Goal: Information Seeking & Learning: Understand process/instructions

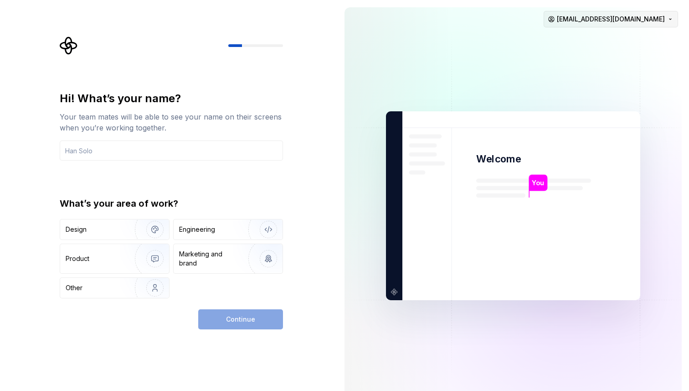
click at [608, 15] on html "Hi! What’s your name? Your team mates will be able to see your name on their sc…" at bounding box center [344, 195] width 689 height 391
click at [511, 78] on html "Hi! What’s your name? Your team mates will be able to see your name on their sc…" at bounding box center [344, 195] width 689 height 391
click at [511, 78] on img at bounding box center [513, 205] width 369 height 431
click at [228, 321] on div "Continue" at bounding box center [240, 319] width 85 height 20
click at [124, 230] on img "button" at bounding box center [149, 229] width 58 height 61
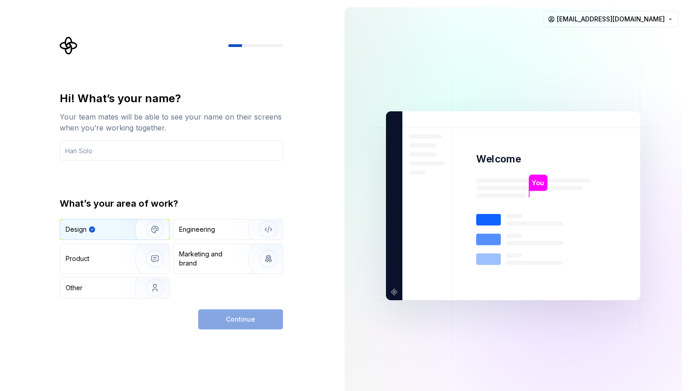
click at [265, 312] on div "Continue" at bounding box center [240, 319] width 85 height 20
click at [127, 151] on input "text" at bounding box center [171, 150] width 223 height 20
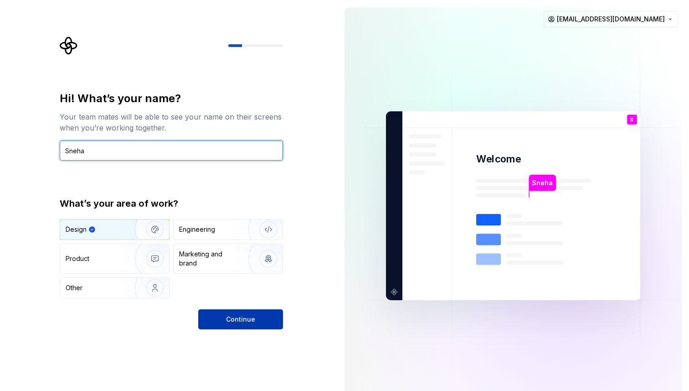
type input "Sneha"
click at [250, 316] on span "Continue" at bounding box center [240, 319] width 29 height 9
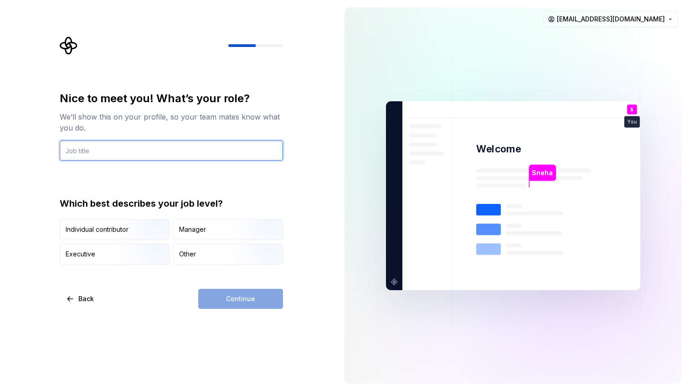
click at [97, 149] on input "text" at bounding box center [171, 150] width 223 height 20
type input "Designer"
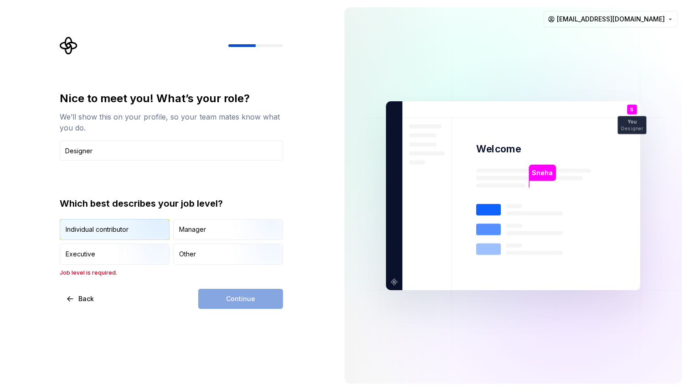
click at [135, 223] on img "button" at bounding box center [147, 240] width 58 height 61
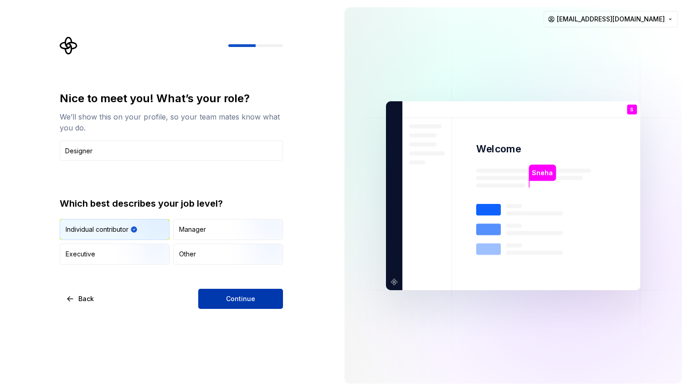
click at [239, 300] on span "Continue" at bounding box center [240, 298] width 29 height 9
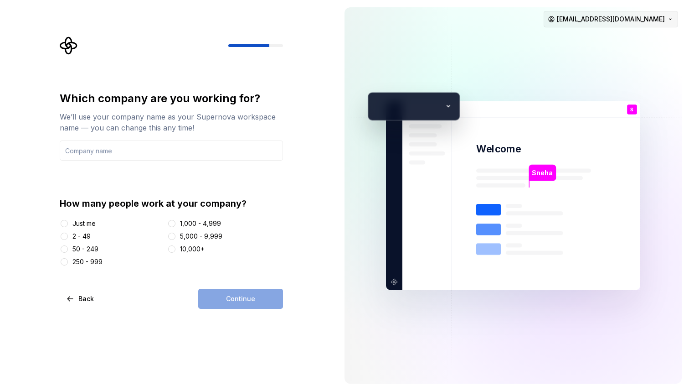
click at [637, 25] on html "Which company are you working for? We’ll use your company name as your Supernov…" at bounding box center [344, 195] width 689 height 391
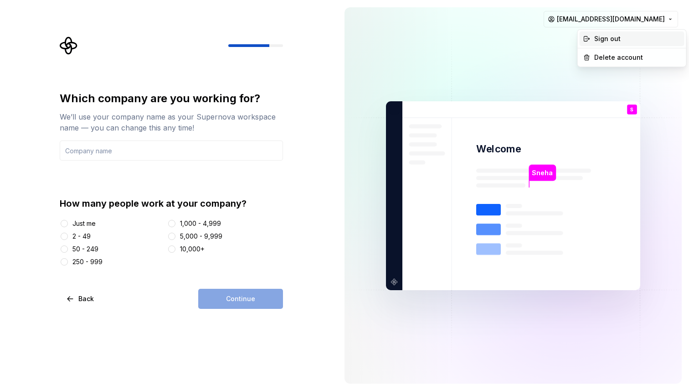
click at [612, 41] on div "Sign out" at bounding box center [638, 38] width 87 height 9
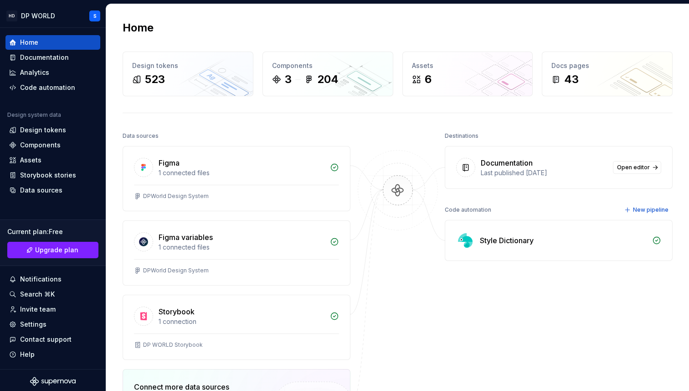
click at [544, 247] on div "Style Dictionary" at bounding box center [559, 240] width 227 height 40
click at [513, 241] on div "Style Dictionary" at bounding box center [507, 240] width 54 height 11
click at [189, 87] on div "Design tokens 523" at bounding box center [188, 74] width 130 height 44
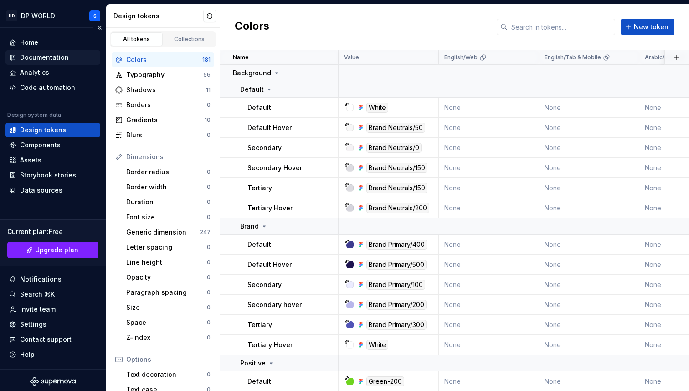
click at [34, 58] on div "Documentation" at bounding box center [44, 57] width 49 height 9
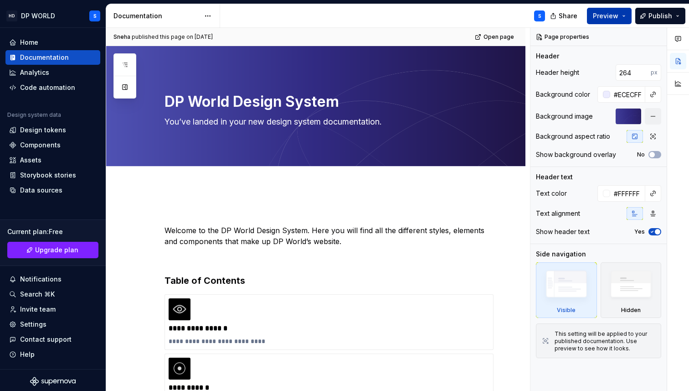
click at [626, 16] on button "Preview" at bounding box center [609, 16] width 45 height 16
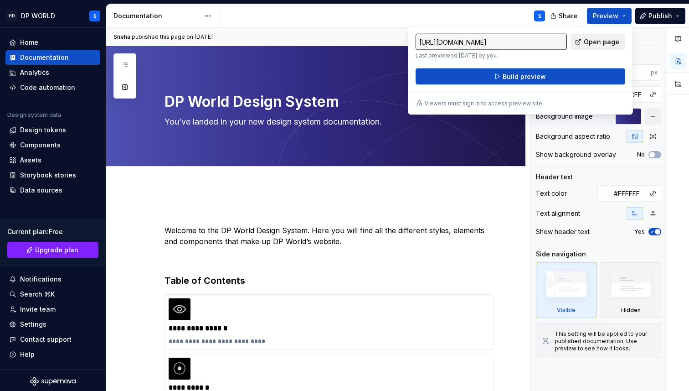
click at [592, 41] on span "Open page" at bounding box center [602, 41] width 36 height 9
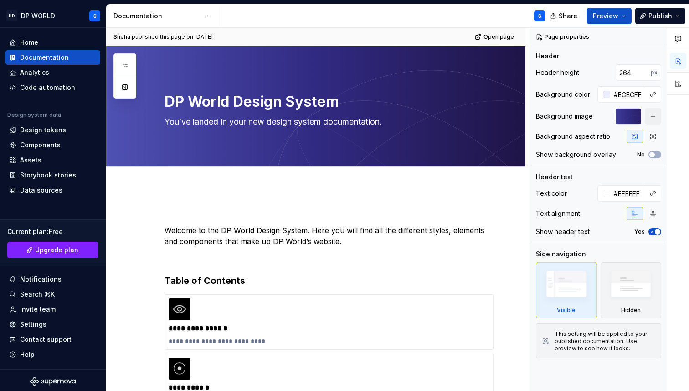
click at [360, 26] on div "S" at bounding box center [386, 16] width 332 height 24
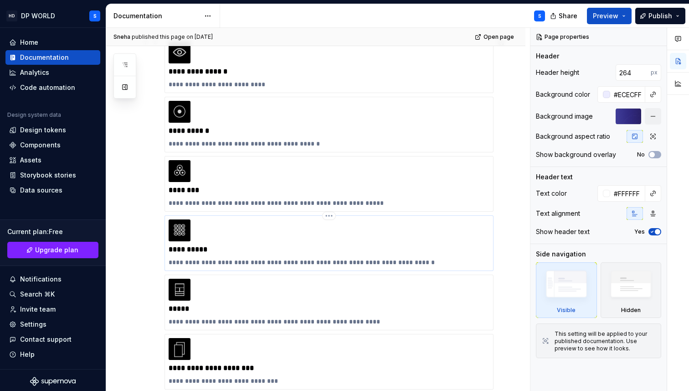
click at [231, 247] on p "**********" at bounding box center [329, 249] width 321 height 9
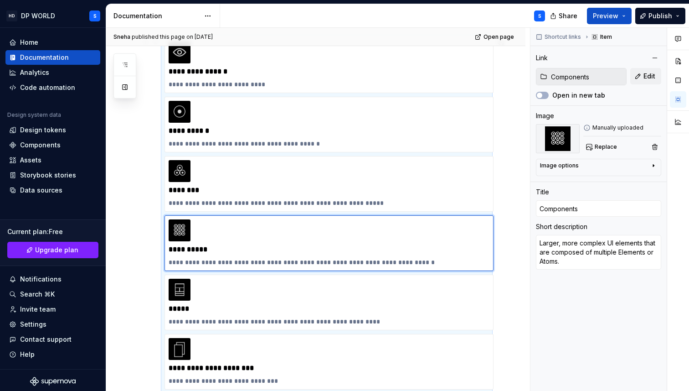
click at [135, 243] on div "**********" at bounding box center [316, 274] width 420 height 689
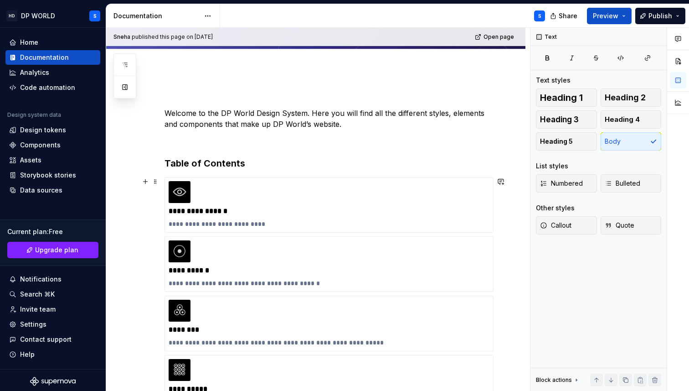
scroll to position [0, 0]
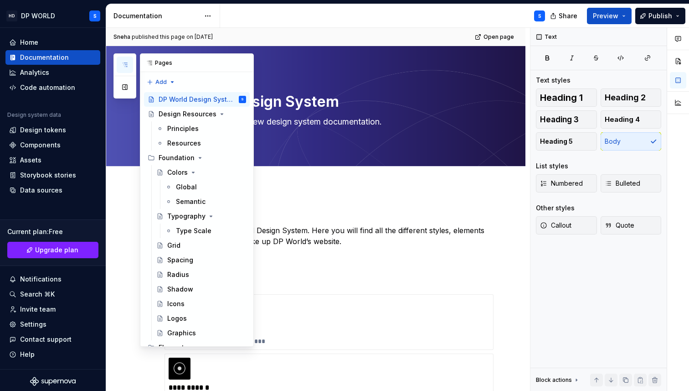
click at [124, 65] on icon "button" at bounding box center [124, 64] width 7 height 7
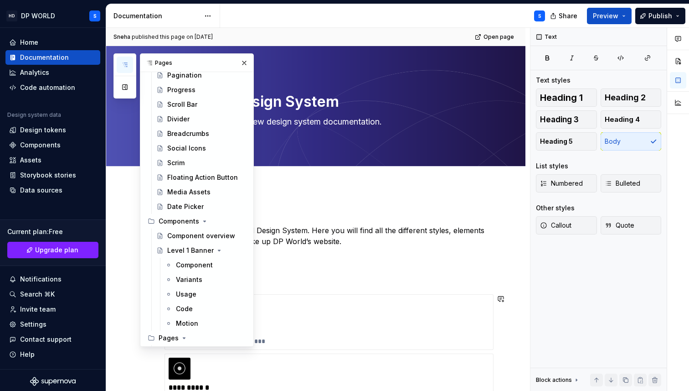
scroll to position [521, 0]
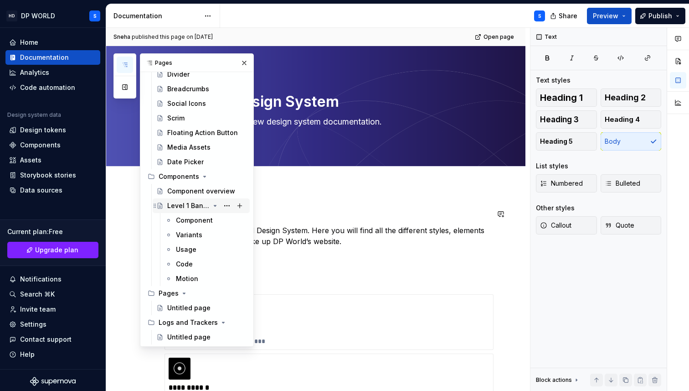
click at [189, 204] on div "Level 1 Banner" at bounding box center [188, 205] width 42 height 9
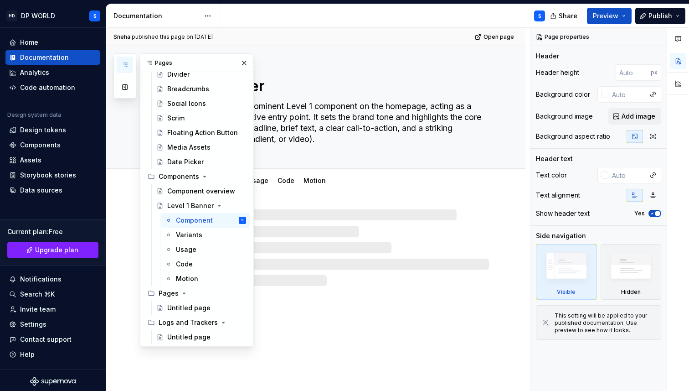
click at [362, 202] on div at bounding box center [316, 238] width 420 height 95
click at [244, 63] on button "button" at bounding box center [244, 63] width 13 height 13
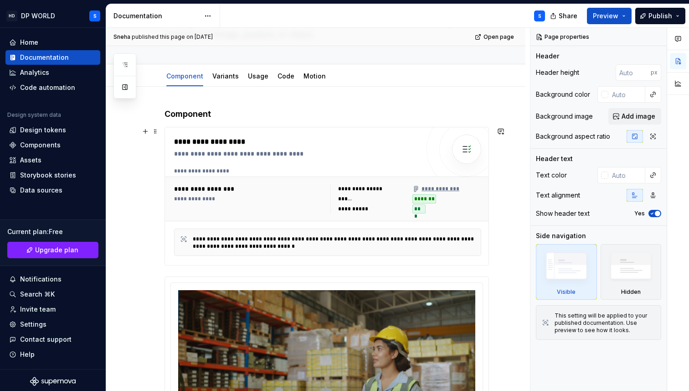
scroll to position [148, 0]
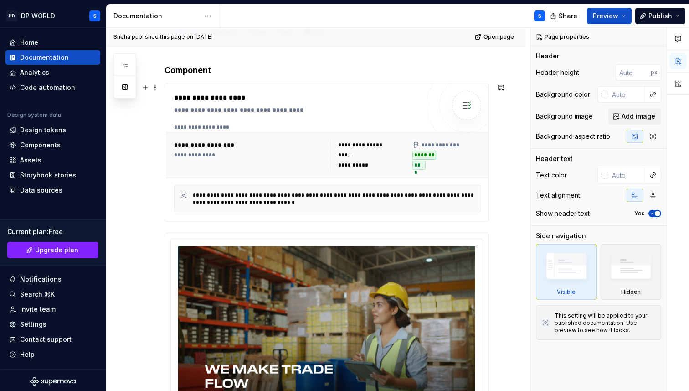
click at [357, 192] on div "**********" at bounding box center [336, 199] width 287 height 15
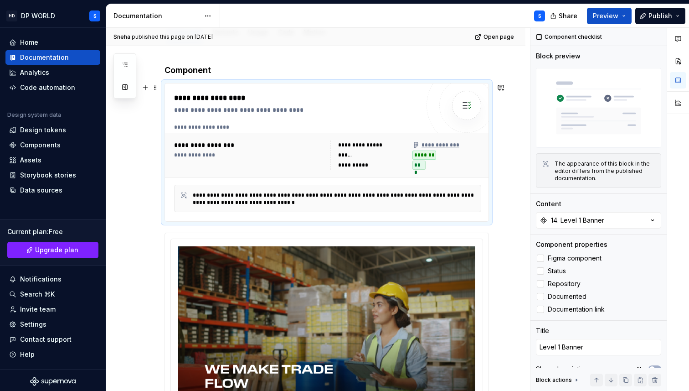
click at [471, 101] on img at bounding box center [467, 105] width 18 height 18
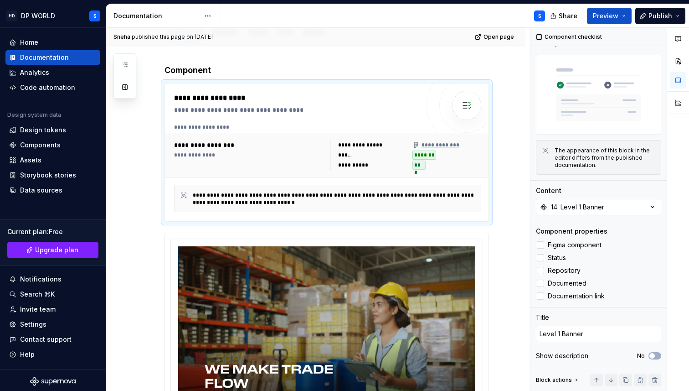
type textarea "*"
